Goal: Check status: Check status

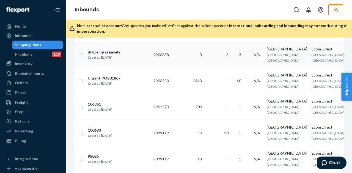
scroll to position [55, 0]
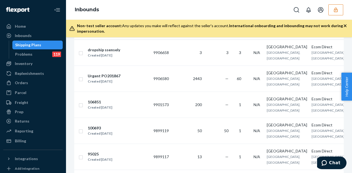
click at [51, 46] on div "Shipping Plans" at bounding box center [37, 45] width 49 height 8
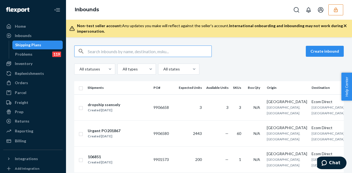
click at [116, 50] on input "text" at bounding box center [150, 51] width 124 height 11
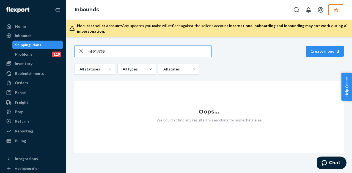
click at [89, 51] on input "s491309" at bounding box center [150, 51] width 124 height 11
type input "491309"
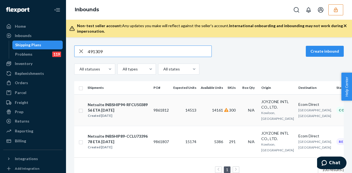
scroll to position [18, 0]
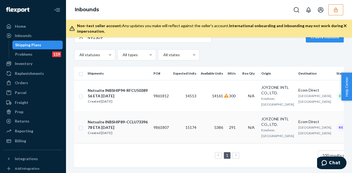
click at [136, 119] on div "Netsuite INBSHIP89-CCLU7339678 ETA [DATE]" at bounding box center [118, 124] width 61 height 11
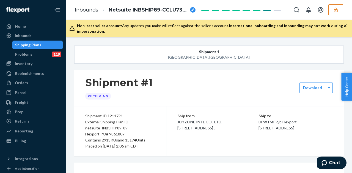
click at [114, 135] on div "Flexport PO# 9861807" at bounding box center [120, 134] width 70 height 6
copy div "9861807"
drag, startPoint x: 41, startPoint y: 43, endPoint x: 54, endPoint y: 51, distance: 15.5
click at [41, 43] on div "Shipping Plans" at bounding box center [37, 45] width 49 height 8
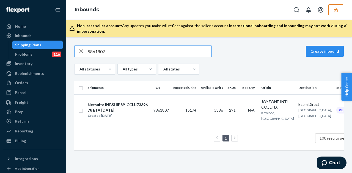
type input "9861807"
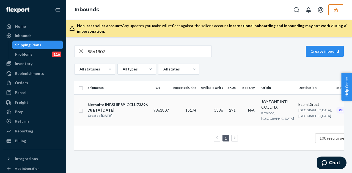
click at [155, 110] on td "9861807" at bounding box center [161, 110] width 20 height 32
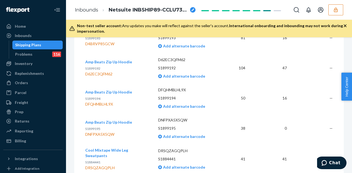
scroll to position [2699, 0]
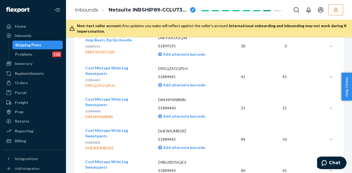
click at [29, 44] on div "Shipping Plans" at bounding box center [28, 44] width 26 height 5
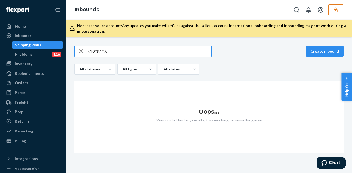
click at [89, 50] on input "s1908126" at bounding box center [150, 51] width 124 height 11
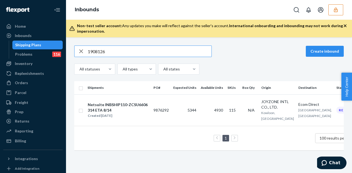
type input "1908126"
click at [158, 108] on td "9876292" at bounding box center [161, 110] width 20 height 32
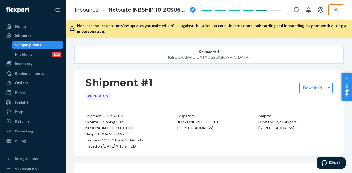
click at [117, 135] on div "Flexport PO# 9876292" at bounding box center [120, 134] width 70 height 6
copy div "9876292"
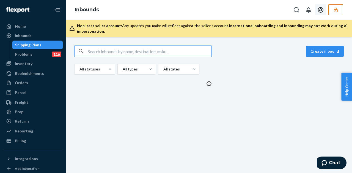
click at [332, 8] on button "button" at bounding box center [335, 9] width 15 height 11
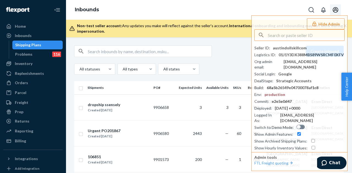
click at [332, 23] on button "Hide Admin" at bounding box center [325, 23] width 38 height 11
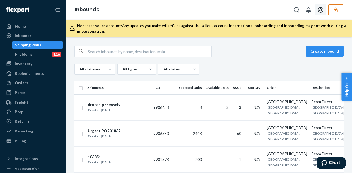
click at [98, 51] on input "text" at bounding box center [150, 51] width 124 height 11
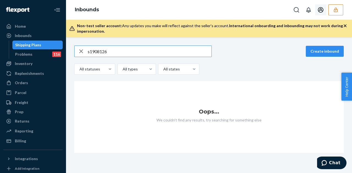
click at [90, 53] on input "s1908126" at bounding box center [150, 51] width 124 height 11
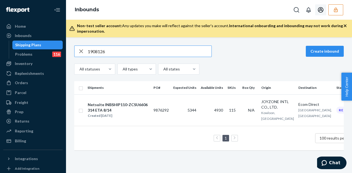
click at [115, 54] on input "1908126" at bounding box center [150, 51] width 124 height 11
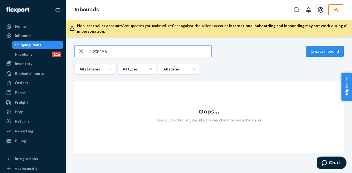
click at [90, 55] on input "s1908155" at bounding box center [150, 51] width 124 height 11
type input "1908155"
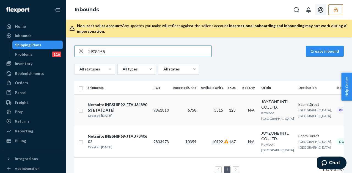
scroll to position [18, 0]
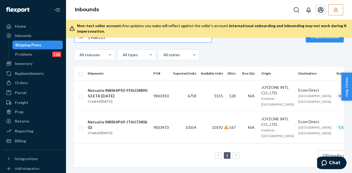
click at [155, 93] on td "9861810" at bounding box center [161, 96] width 20 height 32
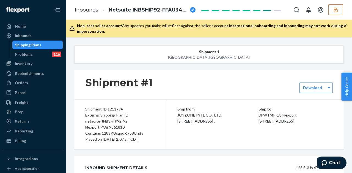
click at [115, 124] on div "External Shipping Plan ID netsuite_INBSHIP92_92" at bounding box center [120, 118] width 70 height 12
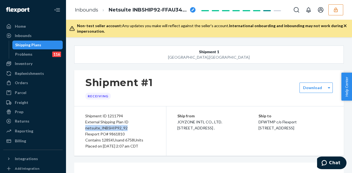
drag, startPoint x: 115, startPoint y: 128, endPoint x: 119, endPoint y: 131, distance: 5.1
click at [119, 131] on div "Shipment ID 1211794 External Shipping Plan ID netsuite_INBSHIP92_92 Flexport PO…" at bounding box center [120, 131] width 92 height 49
click at [119, 131] on div "Flexport PO# 9861810" at bounding box center [120, 134] width 70 height 6
click at [119, 133] on div "Flexport PO# 9861810" at bounding box center [120, 134] width 70 height 6
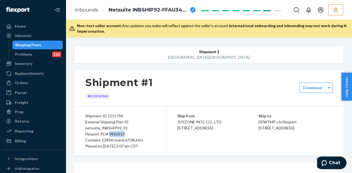
copy div "9861810"
click at [39, 44] on div "Shipping Plans" at bounding box center [28, 44] width 26 height 5
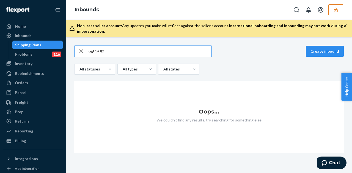
click at [89, 49] on input "s661592" at bounding box center [150, 51] width 124 height 11
type input "661592"
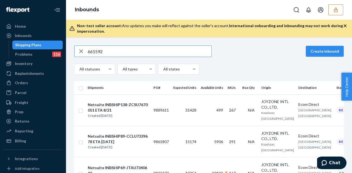
click at [167, 112] on td "9889611" at bounding box center [161, 110] width 20 height 32
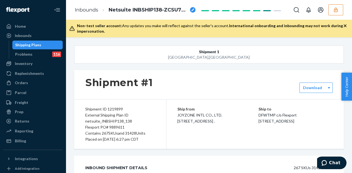
click at [122, 128] on div "Flexport PO# 9889611" at bounding box center [120, 127] width 70 height 6
click at [119, 124] on div "External Shipping Plan ID netsuite_INBSHIP138_138" at bounding box center [120, 118] width 70 height 12
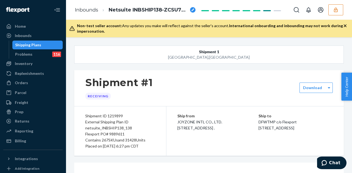
drag, startPoint x: 119, startPoint y: 127, endPoint x: 117, endPoint y: 134, distance: 7.3
click at [118, 126] on div "External Shipping Plan ID netsuite_INBSHIP138_138" at bounding box center [120, 125] width 70 height 12
click at [117, 134] on div "Flexport PO# 9889611" at bounding box center [120, 134] width 70 height 6
copy div "9889611"
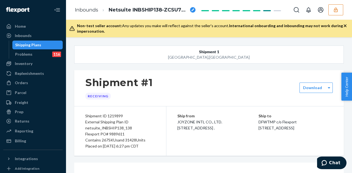
click at [39, 46] on div "Shipping Plans" at bounding box center [28, 44] width 26 height 5
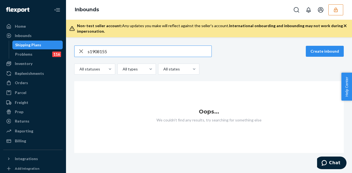
click at [89, 51] on input "s1908155" at bounding box center [150, 51] width 124 height 11
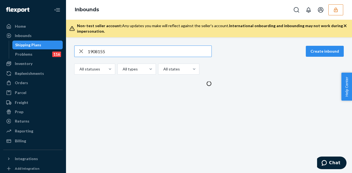
type input "1908155"
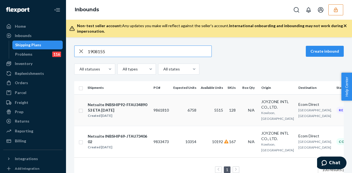
click at [155, 110] on td "9861810" at bounding box center [161, 110] width 20 height 32
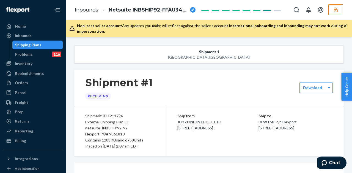
click at [123, 133] on div "Flexport PO# 9861810" at bounding box center [120, 134] width 70 height 6
drag, startPoint x: 54, startPoint y: 44, endPoint x: 180, endPoint y: 41, distance: 126.1
click at [54, 44] on div "Shipping Plans" at bounding box center [37, 45] width 49 height 8
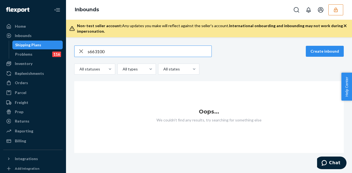
click at [89, 52] on input "s663100" at bounding box center [150, 51] width 124 height 11
type input "663100"
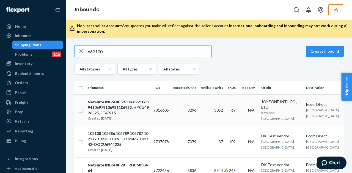
click at [162, 110] on td "9816605" at bounding box center [161, 110] width 20 height 32
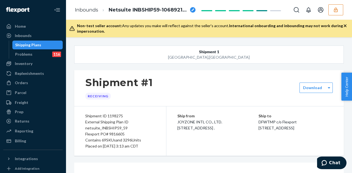
click at [119, 134] on div "Flexport PO# 9816605" at bounding box center [120, 134] width 70 height 6
copy div "9816605"
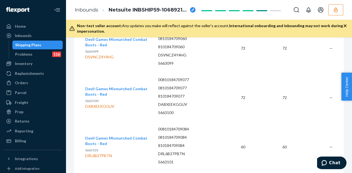
scroll to position [1301, 0]
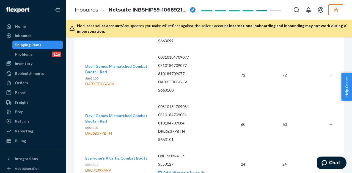
click at [52, 42] on div "Shipping Plans" at bounding box center [37, 45] width 49 height 8
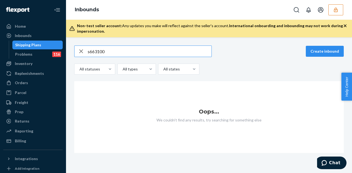
click at [90, 54] on input "s663100" at bounding box center [150, 51] width 124 height 11
type input "663100"
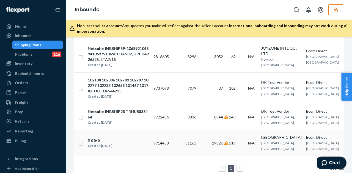
scroll to position [55, 0]
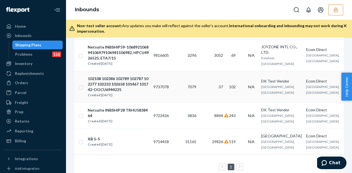
click at [163, 85] on td "9737078" at bounding box center [161, 87] width 20 height 32
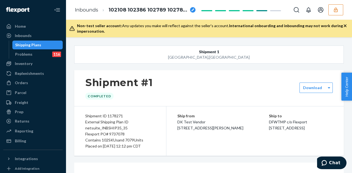
scroll to position [55, 0]
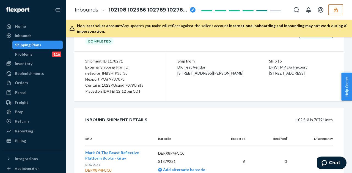
click at [119, 80] on div "Flexport PO# 9737078" at bounding box center [120, 79] width 70 height 6
copy div "9737078"
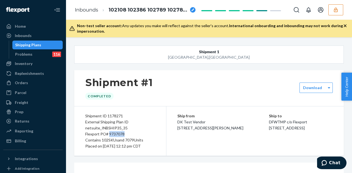
click at [44, 45] on div "Shipping Plans" at bounding box center [37, 45] width 49 height 8
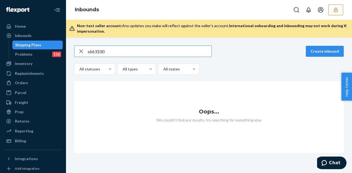
click at [89, 52] on input "s663100" at bounding box center [150, 51] width 124 height 11
type input "663100"
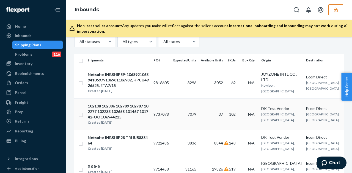
scroll to position [55, 0]
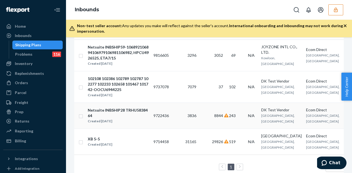
click at [165, 115] on td "9722436" at bounding box center [161, 116] width 20 height 26
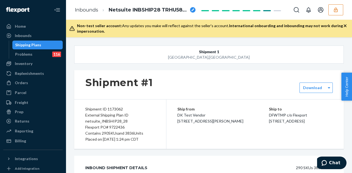
click at [117, 128] on div "Flexport PO# 9722436" at bounding box center [120, 127] width 70 height 6
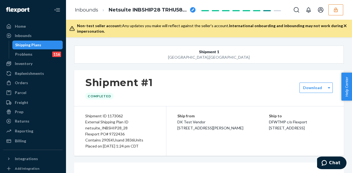
drag, startPoint x: 121, startPoint y: 120, endPoint x: 119, endPoint y: 134, distance: 14.4
click at [115, 135] on div "Flexport PO# 9722436" at bounding box center [120, 134] width 70 height 6
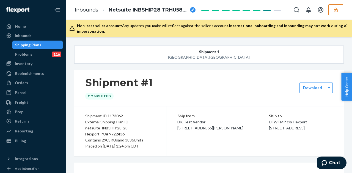
click at [118, 133] on div "Flexport PO# 9722436" at bounding box center [120, 134] width 70 height 6
click at [141, 128] on div "External Shipping Plan ID netsuite_INBSHIP28_28" at bounding box center [120, 125] width 70 height 12
click at [119, 134] on div "Flexport PO# 9722436" at bounding box center [120, 134] width 70 height 6
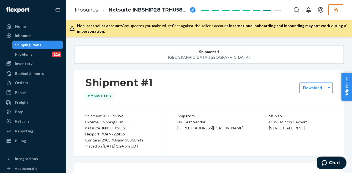
click at [118, 134] on div "Flexport PO# 9722436" at bounding box center [120, 134] width 70 height 6
click at [114, 135] on div "Flexport PO# 9722436" at bounding box center [120, 134] width 70 height 6
click at [111, 134] on div "Flexport PO# 9722436" at bounding box center [120, 134] width 70 height 6
click at [109, 133] on div "Flexport PO# 9722436" at bounding box center [120, 134] width 70 height 6
click at [107, 134] on div "Flexport PO# 9722436" at bounding box center [120, 134] width 70 height 6
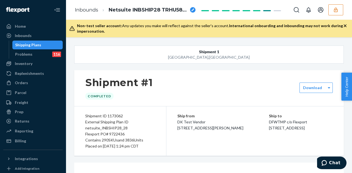
click at [125, 133] on div "Flexport PO# 9722436" at bounding box center [120, 134] width 70 height 6
click at [133, 138] on div "Contains 290 SKUs and 3836 Units" at bounding box center [120, 140] width 70 height 6
click at [35, 47] on div "Shipping Plans" at bounding box center [28, 44] width 26 height 5
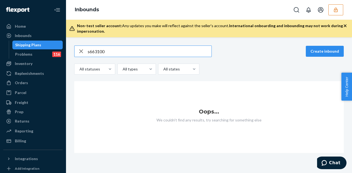
click at [89, 50] on input "s663100" at bounding box center [150, 51] width 124 height 11
type input "663100"
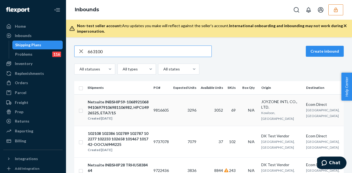
scroll to position [27, 0]
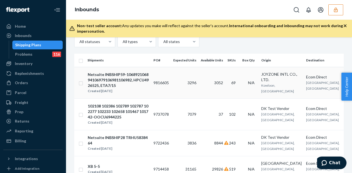
click at [157, 84] on td "9816605" at bounding box center [161, 83] width 20 height 32
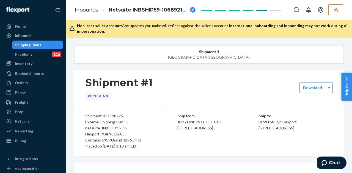
click at [112, 134] on div "Flexport PO# 9816605" at bounding box center [120, 134] width 70 height 6
copy div "9816605"
click at [33, 47] on div "Shipping Plans" at bounding box center [28, 44] width 26 height 5
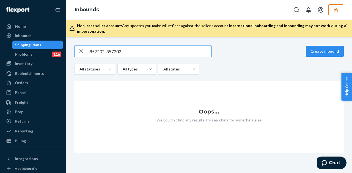
click at [98, 54] on input "s857202s857202" at bounding box center [150, 51] width 124 height 11
click at [90, 53] on input "s857202" at bounding box center [150, 51] width 124 height 11
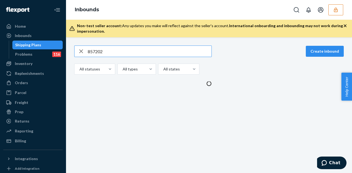
drag, startPoint x: 90, startPoint y: 53, endPoint x: 97, endPoint y: 58, distance: 9.5
click at [97, 57] on div "857202 Create inbound All statuses All types All states" at bounding box center [208, 60] width 269 height 29
type input "857202"
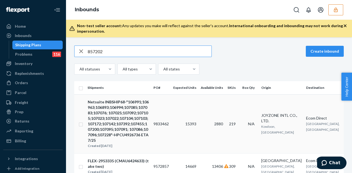
scroll to position [27, 0]
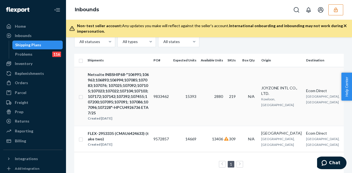
click at [155, 94] on td "9833462" at bounding box center [161, 96] width 20 height 59
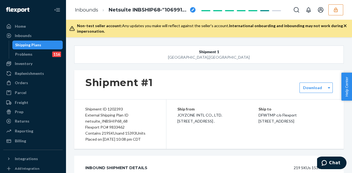
click at [116, 124] on div "External Shipping Plan ID netsuite_INBSHIP68_68" at bounding box center [120, 118] width 70 height 12
click at [118, 130] on div "Flexport PO# 9833462" at bounding box center [120, 127] width 70 height 6
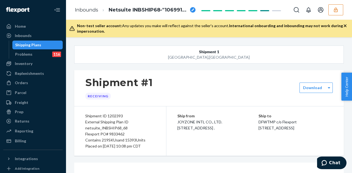
click at [118, 131] on div "Flexport PO# 9833462" at bounding box center [120, 134] width 70 height 6
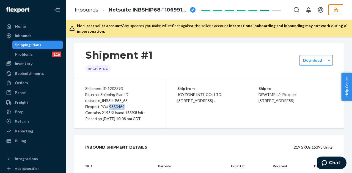
click at [51, 44] on div "Shipping Plans" at bounding box center [37, 45] width 49 height 8
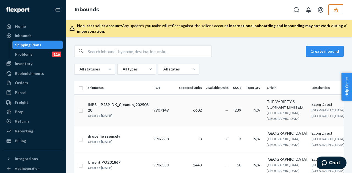
click at [12, 41] on link "Shipping Plans" at bounding box center [37, 45] width 51 height 9
click at [134, 55] on input "text" at bounding box center [150, 51] width 124 height 11
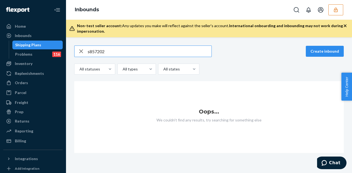
click at [90, 49] on input "s857202" at bounding box center [150, 51] width 124 height 11
type input "857202"
